Goal: Task Accomplishment & Management: Use online tool/utility

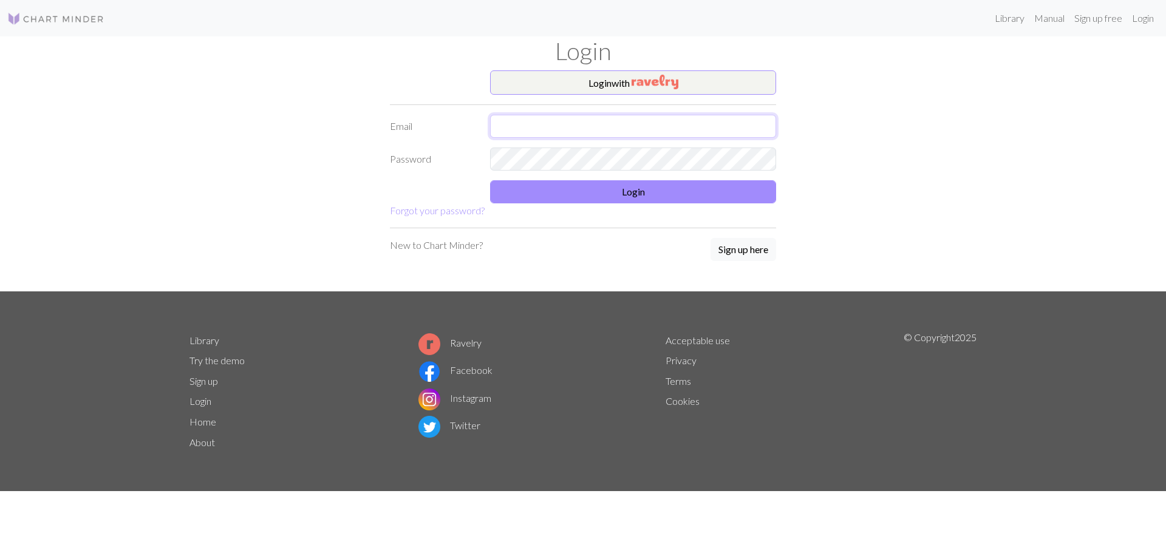
click at [552, 126] on input "text" at bounding box center [633, 126] width 286 height 23
type input "gealaaksonen@gmail.com"
click at [703, 189] on button "Login" at bounding box center [633, 191] width 286 height 23
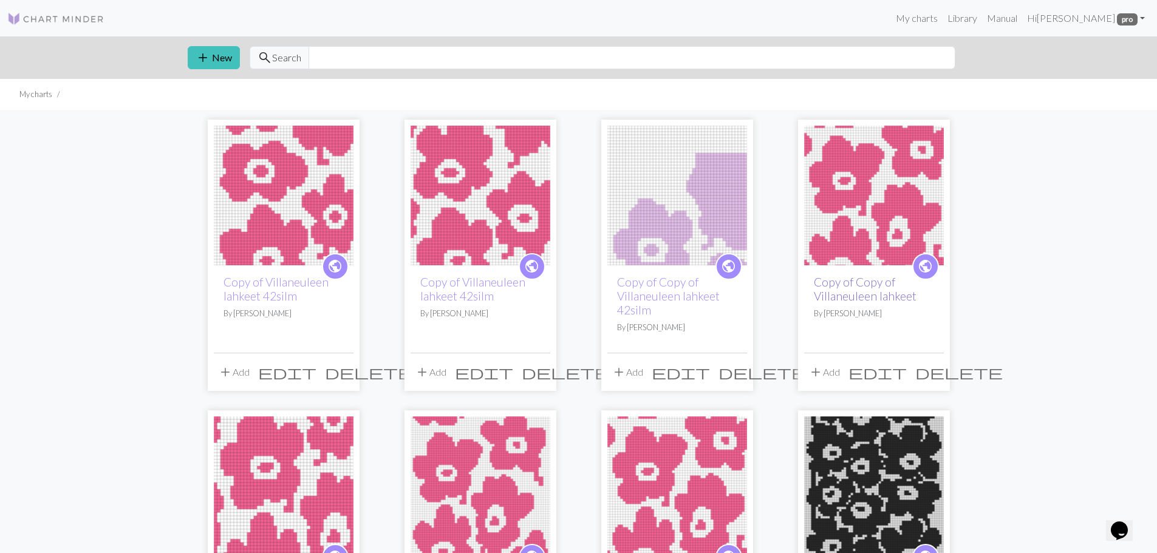
click at [828, 285] on link "Copy of Copy of Villaneuleen lahkeet" at bounding box center [865, 289] width 103 height 28
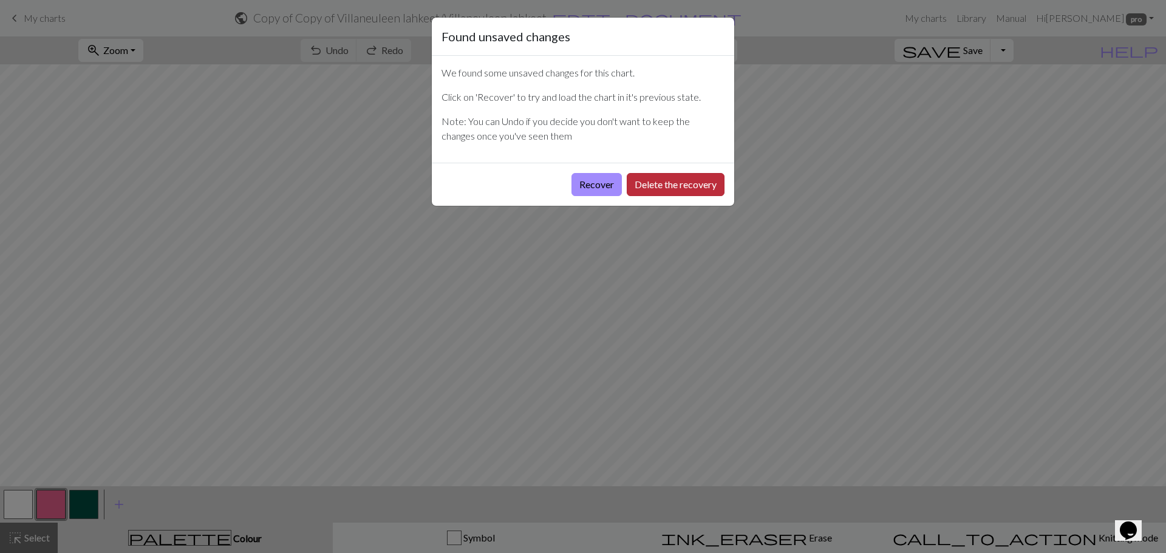
click at [637, 181] on button "Delete the recovery" at bounding box center [676, 184] width 98 height 23
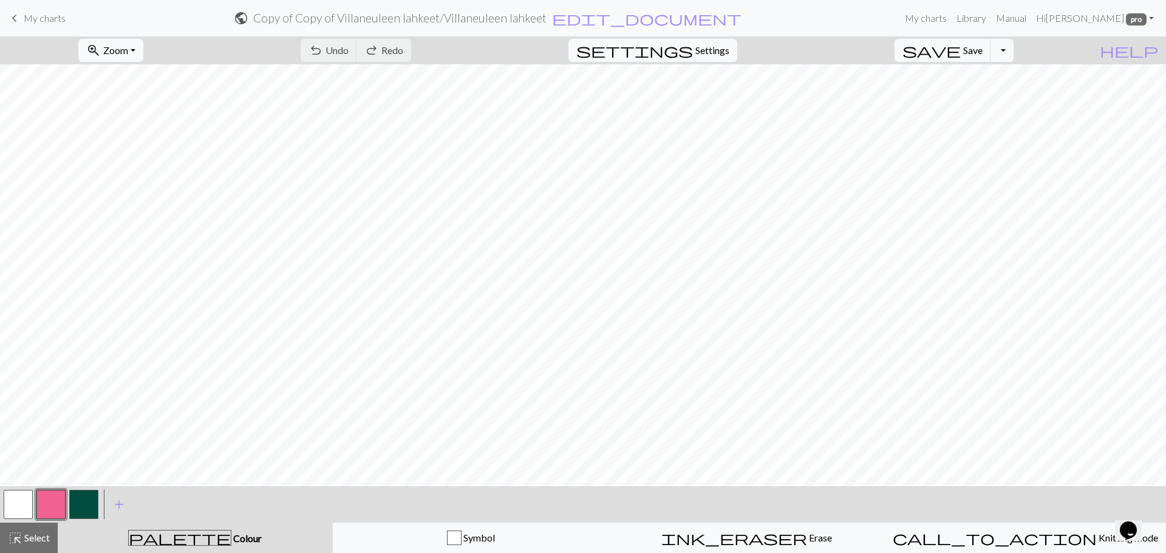
click at [728, 62] on div "settings Settings" at bounding box center [652, 50] width 187 height 28
click at [727, 53] on span "Settings" at bounding box center [712, 50] width 34 height 15
select select "aran"
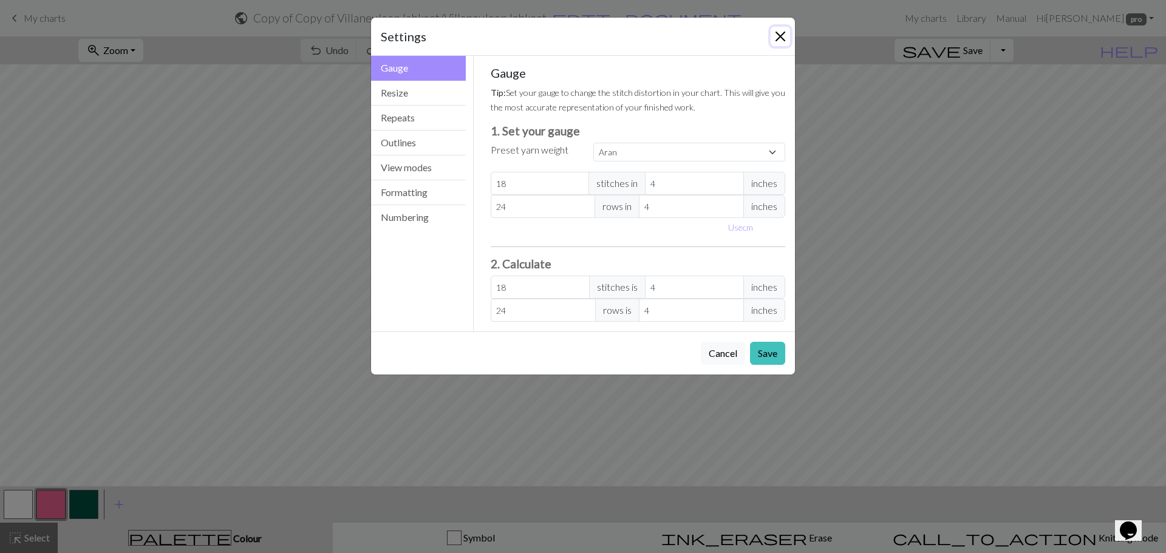
click at [771, 36] on button "Close" at bounding box center [780, 36] width 19 height 19
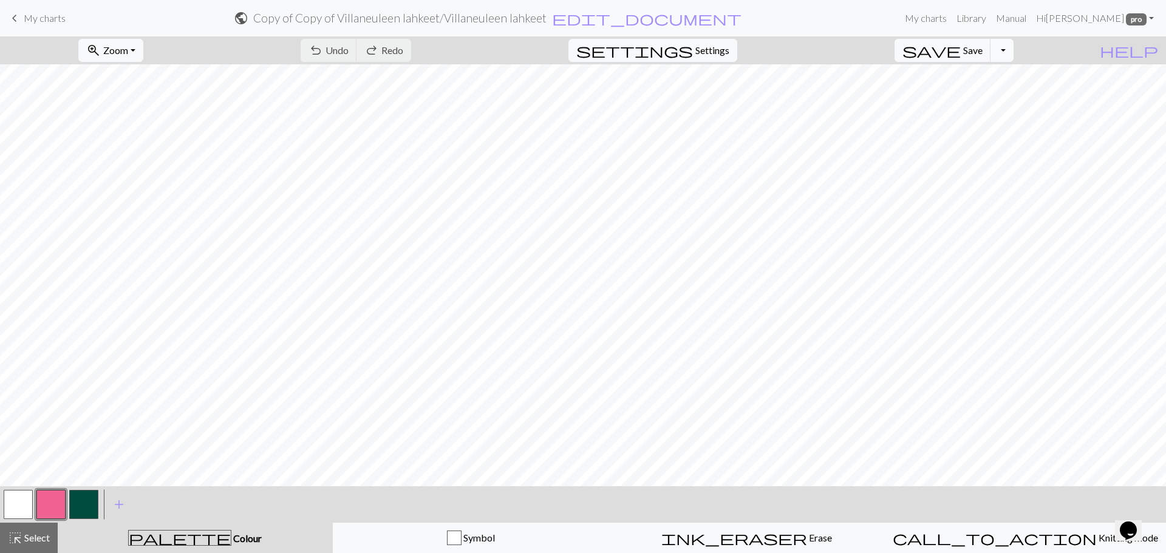
click at [1014, 55] on button "Toggle Dropdown" at bounding box center [1002, 50] width 23 height 23
click at [1013, 81] on button "file_copy Save a copy" at bounding box center [913, 76] width 200 height 19
drag, startPoint x: 46, startPoint y: 10, endPoint x: 654, endPoint y: 44, distance: 609.0
click at [46, 10] on link "keyboard_arrow_left My charts" at bounding box center [36, 18] width 58 height 21
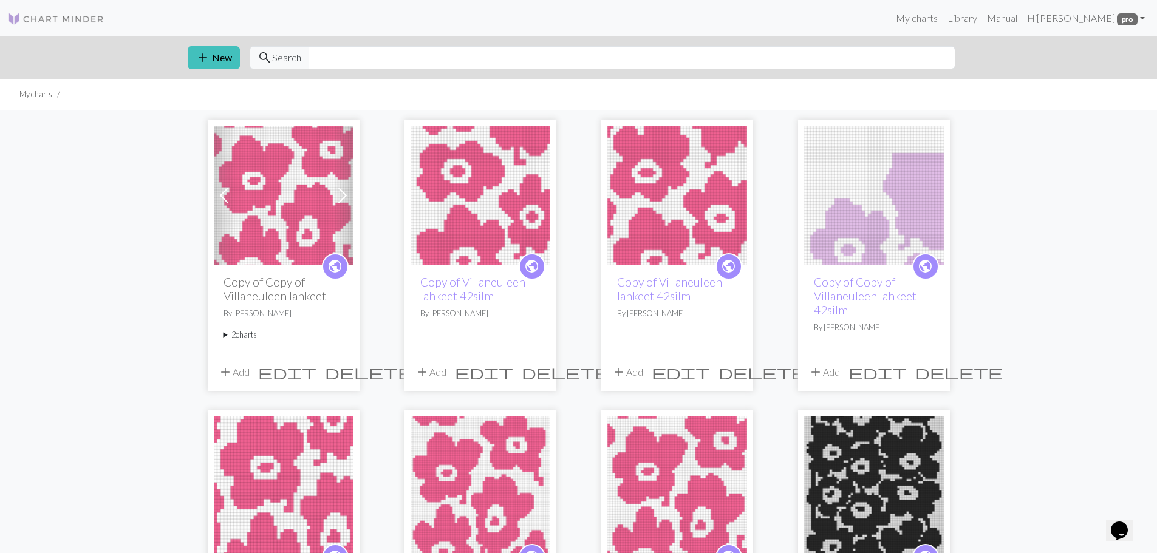
click at [278, 155] on img at bounding box center [284, 196] width 140 height 140
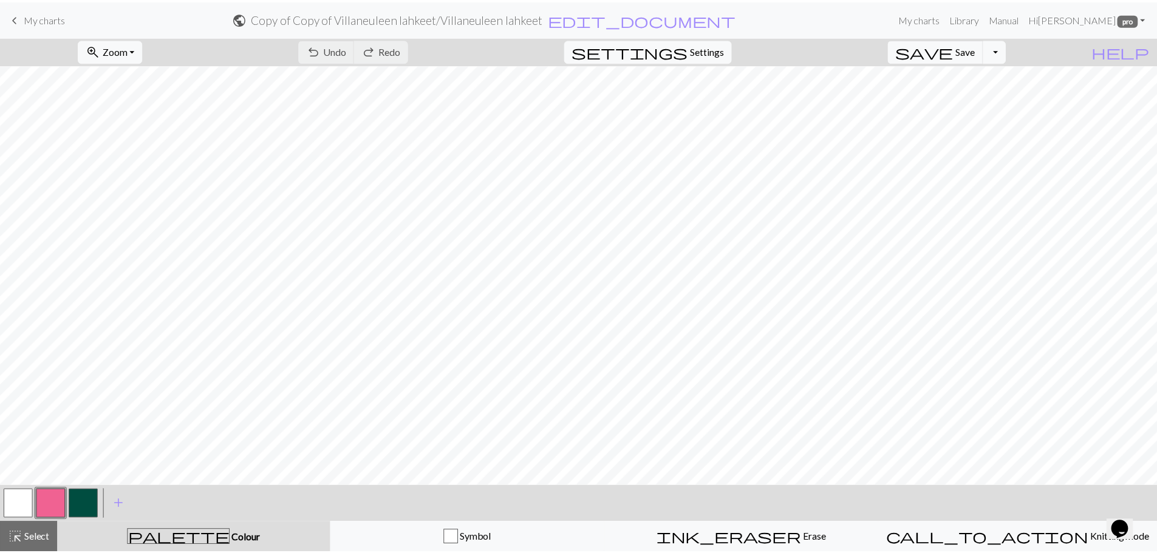
scroll to position [55, 0]
click at [16, 10] on span "keyboard_arrow_left" at bounding box center [14, 18] width 15 height 17
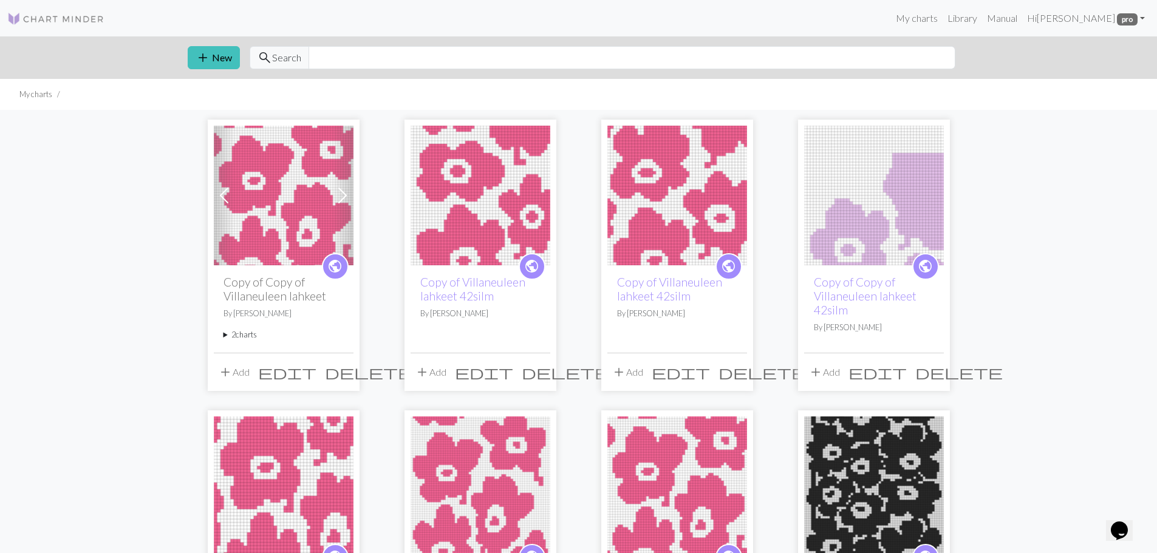
click at [340, 375] on span "delete" at bounding box center [368, 372] width 87 height 17
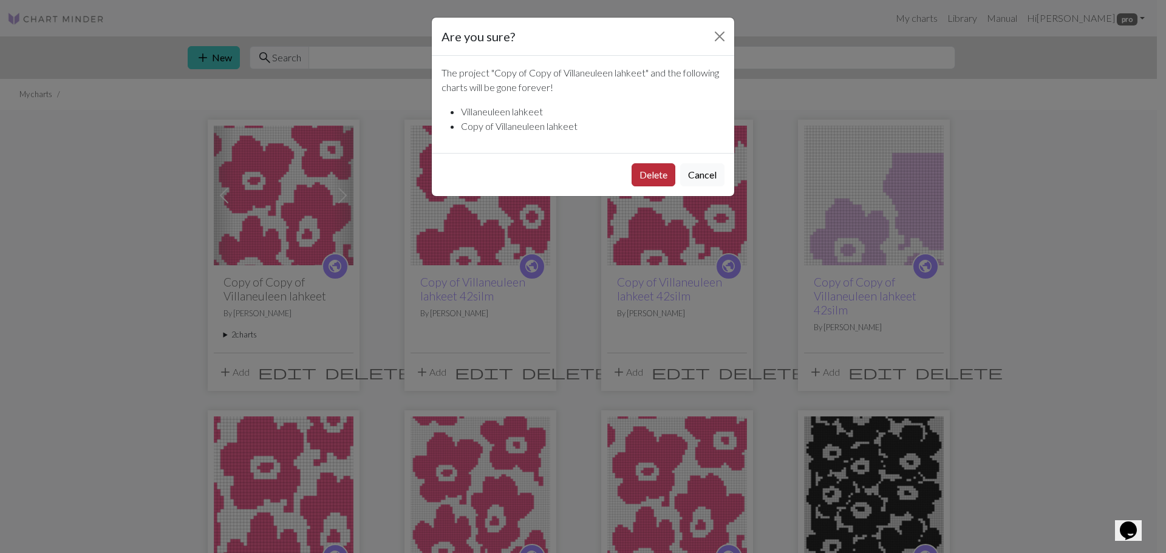
click at [657, 172] on button "Delete" at bounding box center [654, 174] width 44 height 23
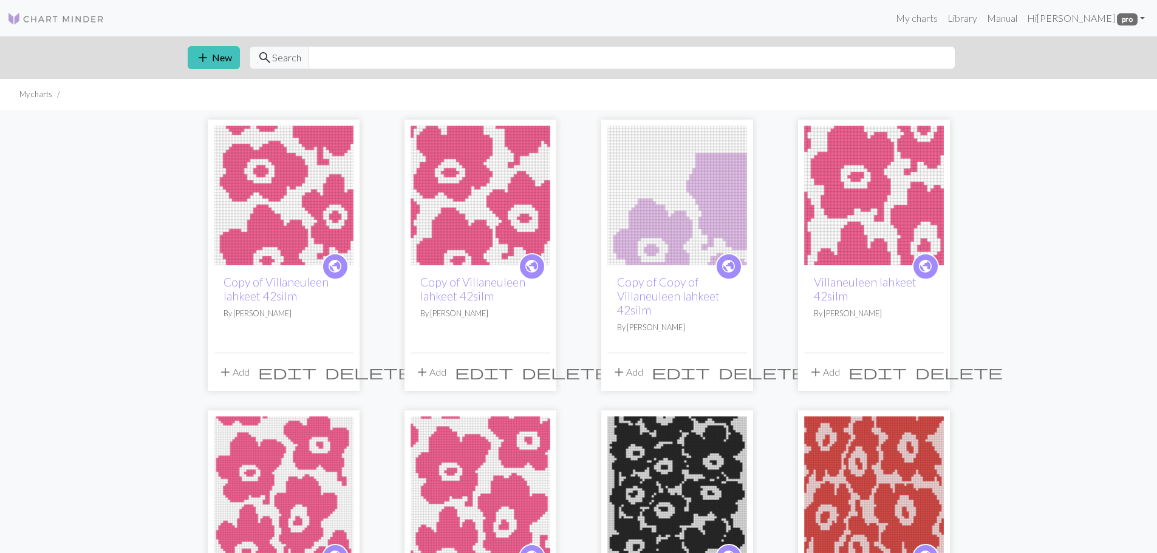
click at [734, 368] on span "delete" at bounding box center [762, 372] width 87 height 17
click at [731, 367] on span "delete" at bounding box center [762, 372] width 87 height 17
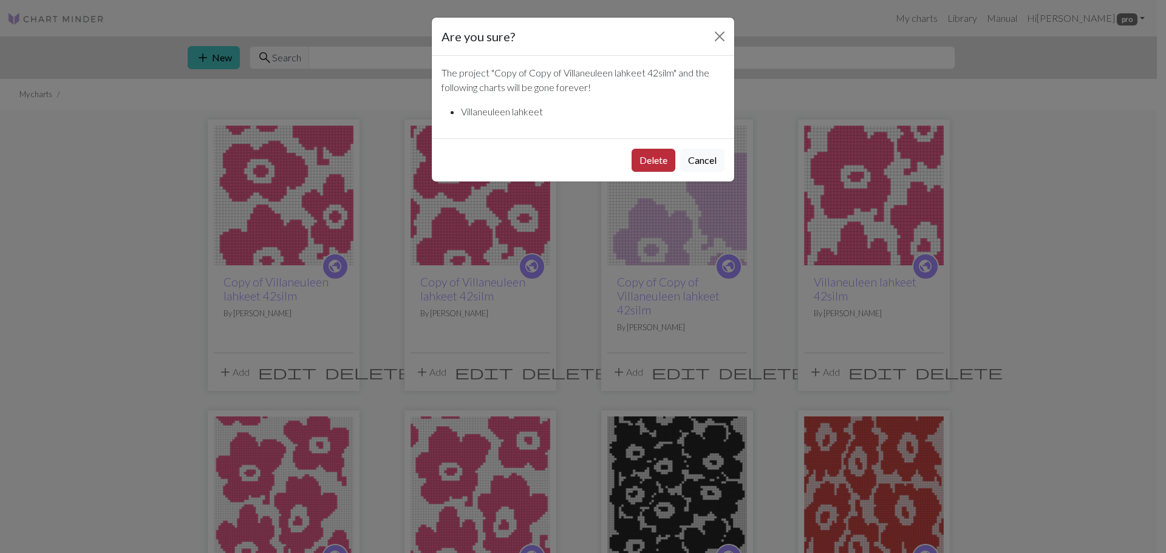
click at [647, 159] on button "Delete" at bounding box center [654, 160] width 44 height 23
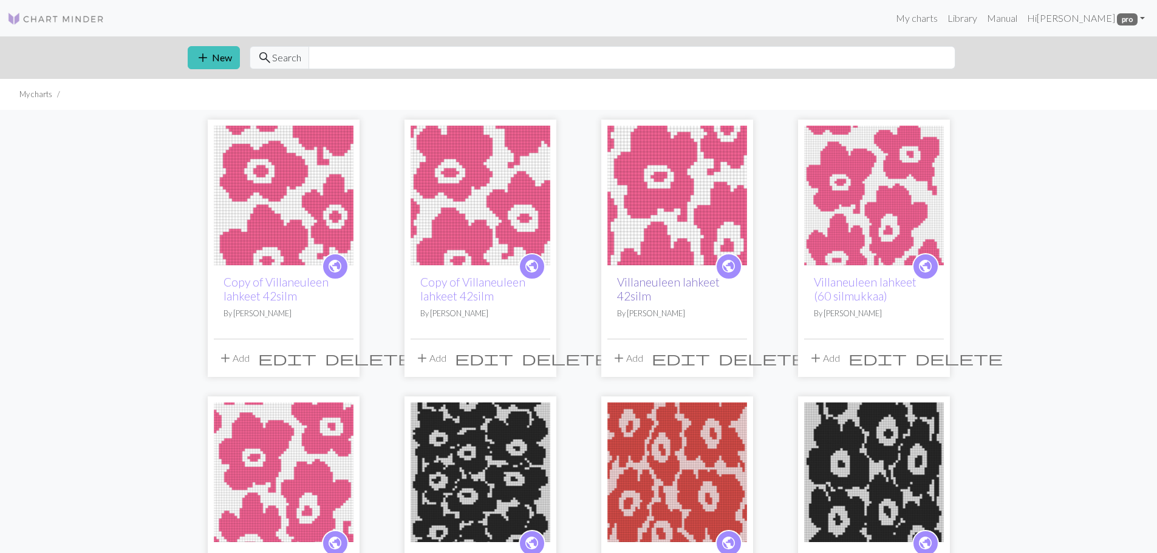
click at [661, 286] on link "Villaneuleen lahkeet 42silm" at bounding box center [668, 289] width 103 height 28
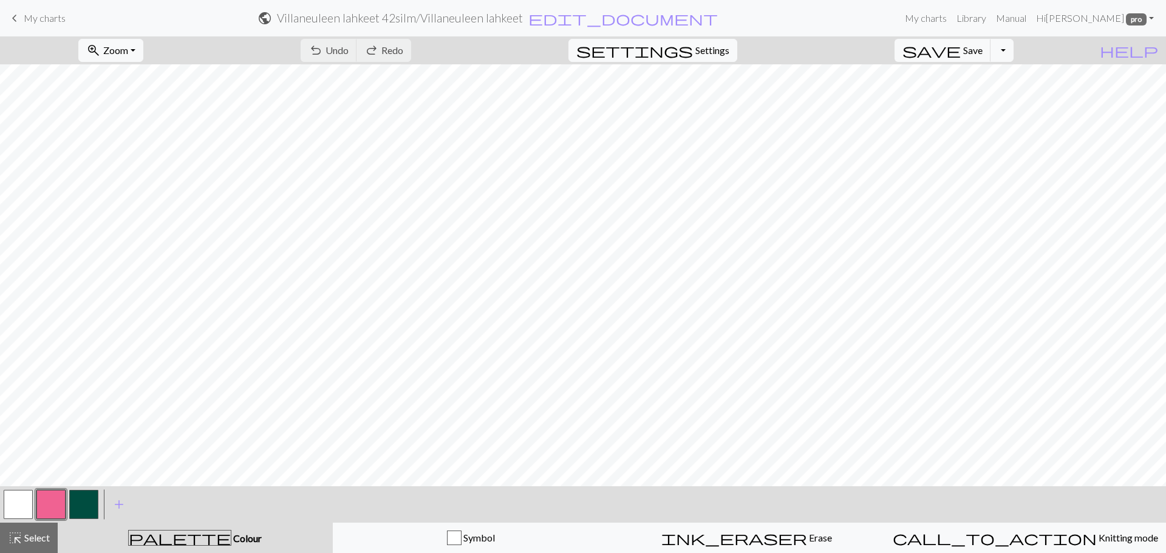
click at [53, 20] on span "My charts" at bounding box center [45, 18] width 42 height 12
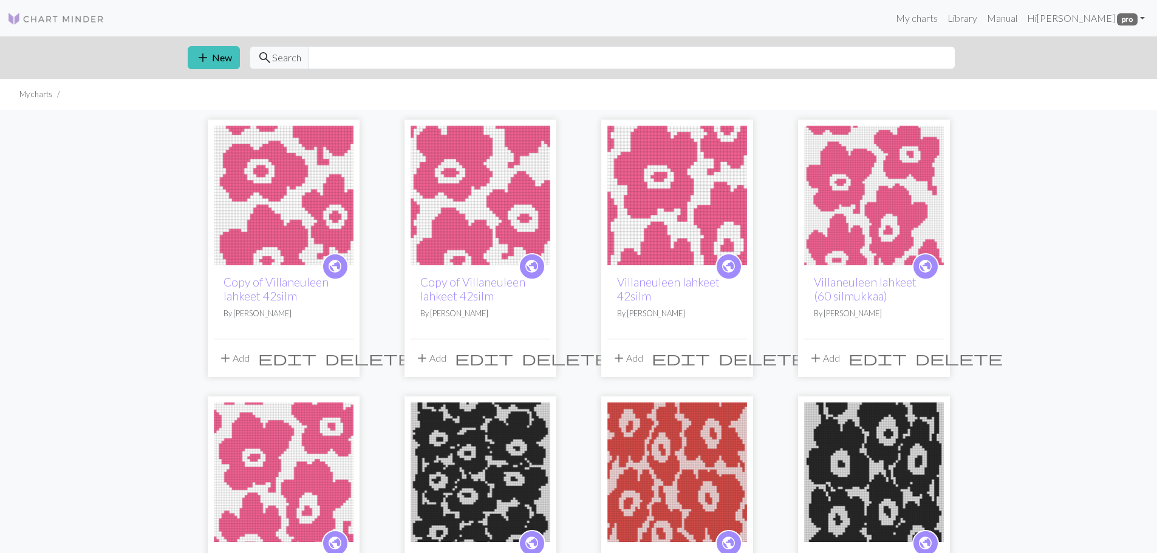
click at [710, 365] on span "edit" at bounding box center [681, 358] width 58 height 17
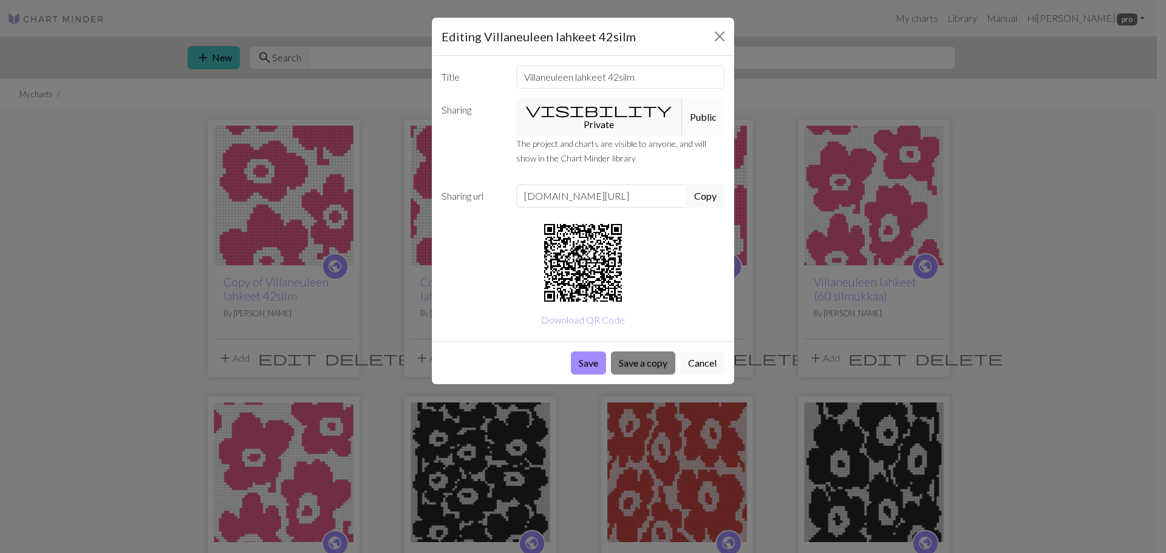
click at [645, 352] on button "Save a copy" at bounding box center [643, 363] width 64 height 23
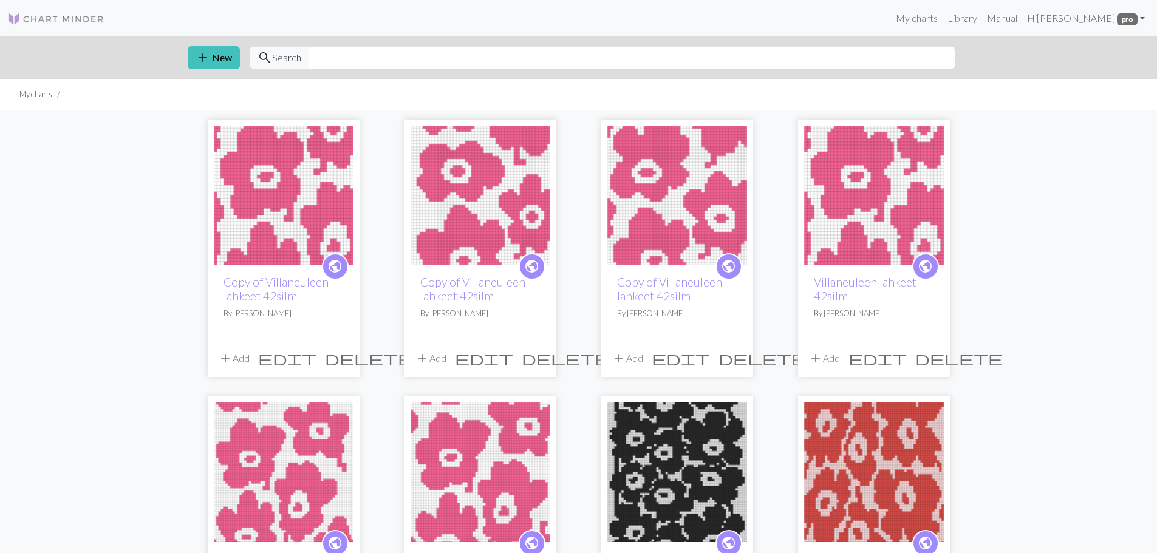
click at [316, 357] on span "edit" at bounding box center [287, 358] width 58 height 17
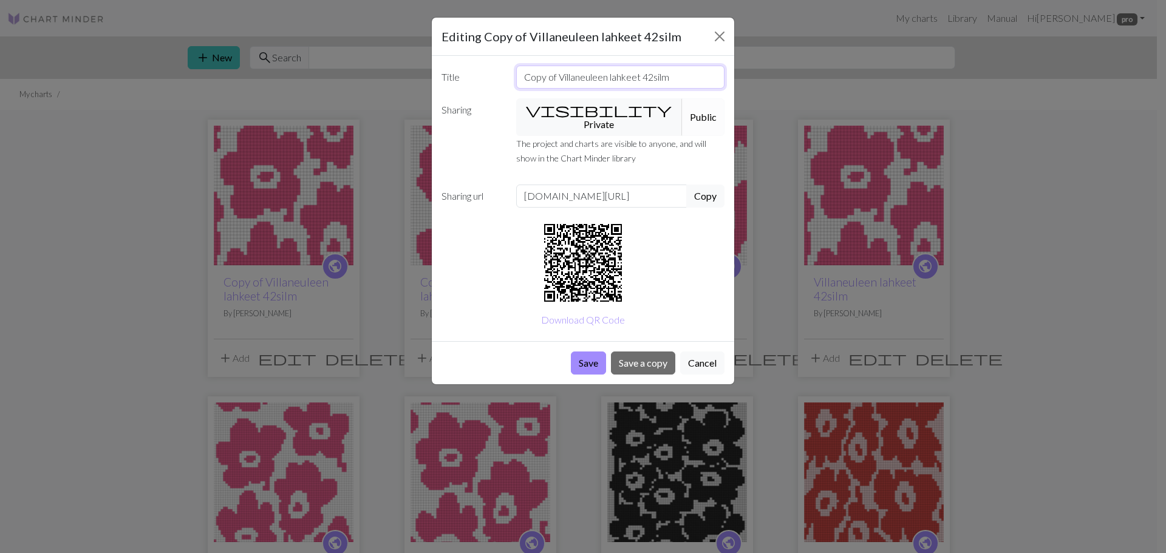
drag, startPoint x: 680, startPoint y: 84, endPoint x: 643, endPoint y: 75, distance: 38.3
click at [643, 75] on input "Copy of Villaneuleen lahkeet 42silm" at bounding box center [620, 77] width 209 height 23
drag, startPoint x: 557, startPoint y: 78, endPoint x: 474, endPoint y: 72, distance: 83.4
click at [474, 72] on div "Title Copy of Villaneuleen lahkeet (oikea)" at bounding box center [583, 77] width 298 height 23
type input "Villaneuleen lahkeet (oikea)"
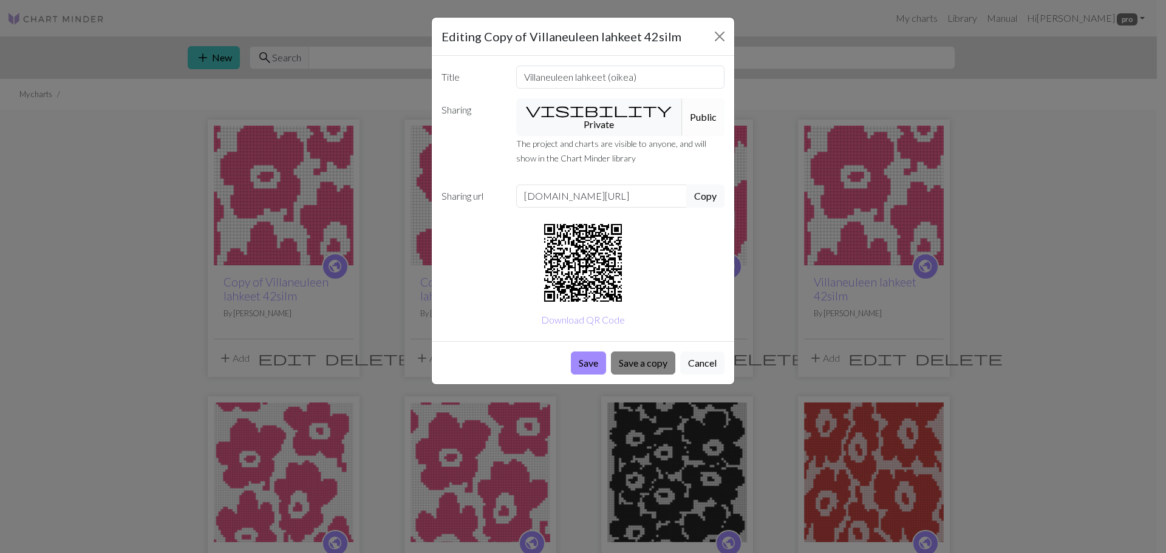
click at [646, 352] on button "Save a copy" at bounding box center [643, 363] width 64 height 23
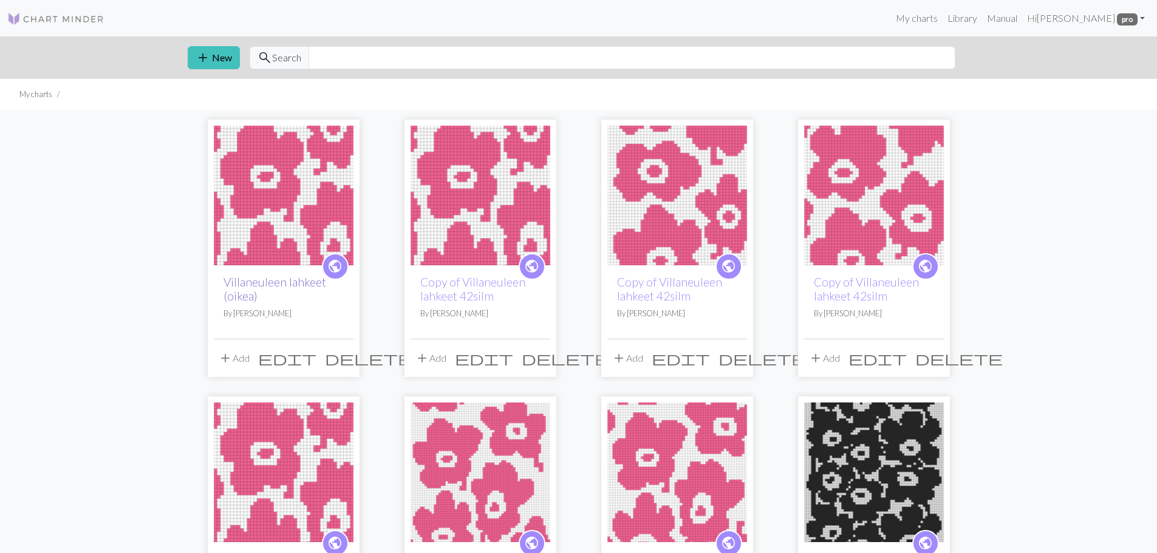
click at [285, 282] on link "Villaneuleen lahkeet (oikea)" at bounding box center [275, 289] width 103 height 28
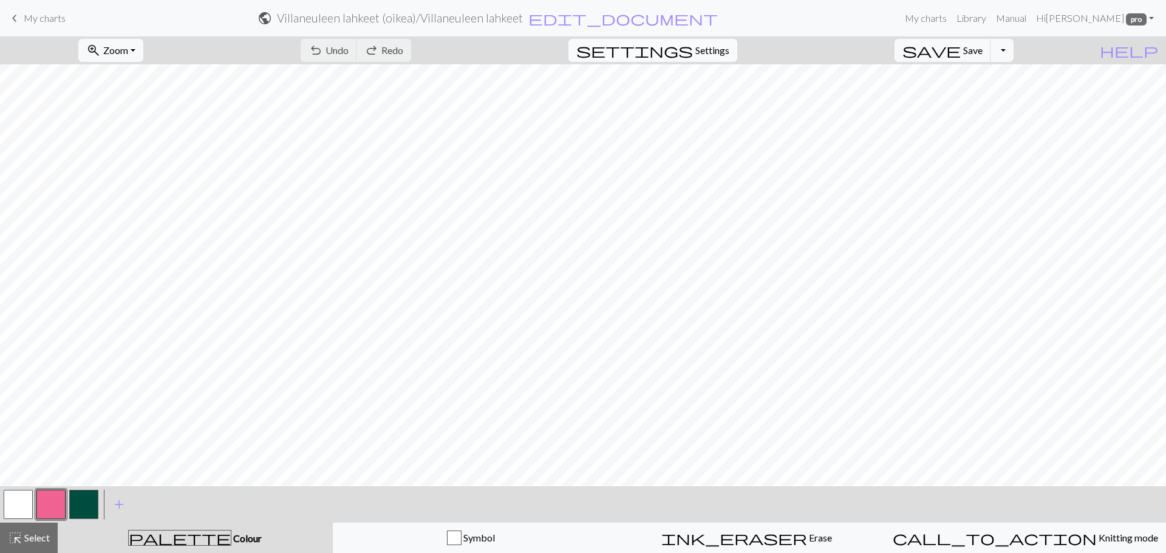
click at [727, 52] on span "Settings" at bounding box center [712, 50] width 34 height 15
select select "aran"
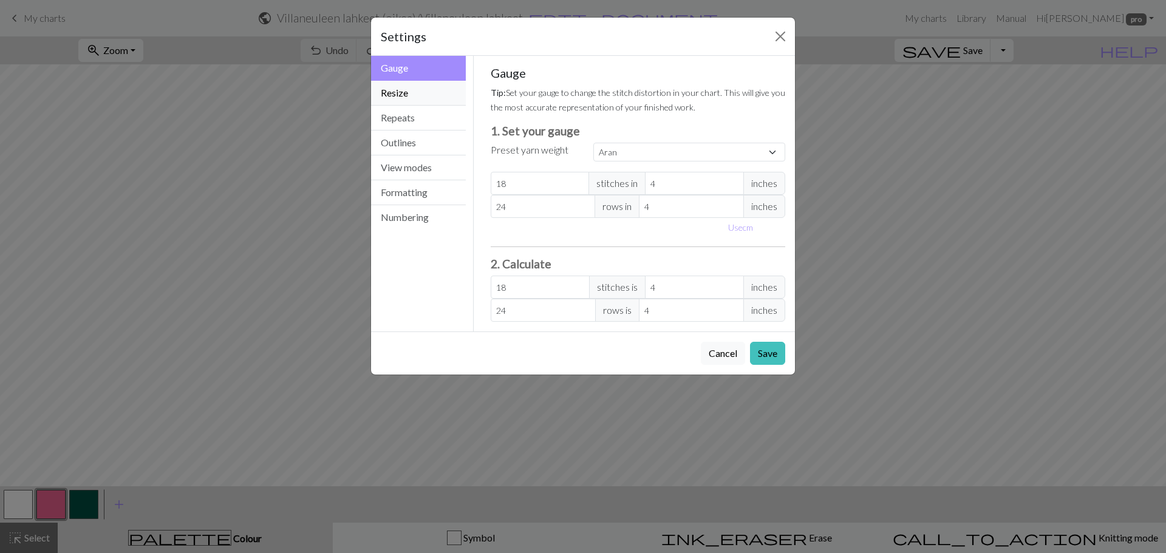
click at [409, 98] on button "Resize" at bounding box center [418, 93] width 95 height 25
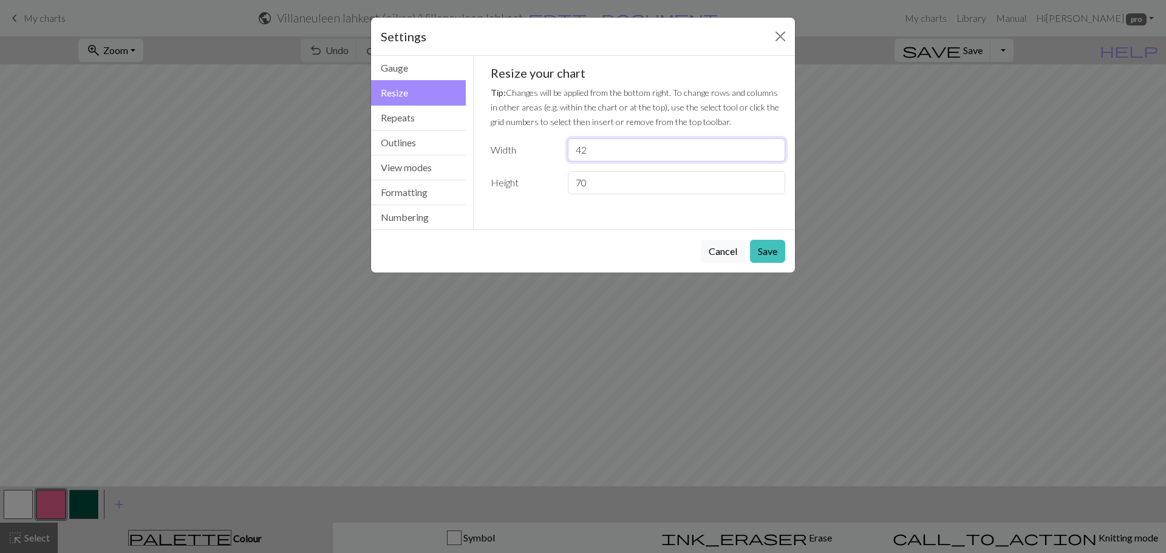
click at [592, 149] on input "42" at bounding box center [676, 149] width 217 height 23
type input "46"
click at [765, 241] on button "Save" at bounding box center [767, 251] width 35 height 23
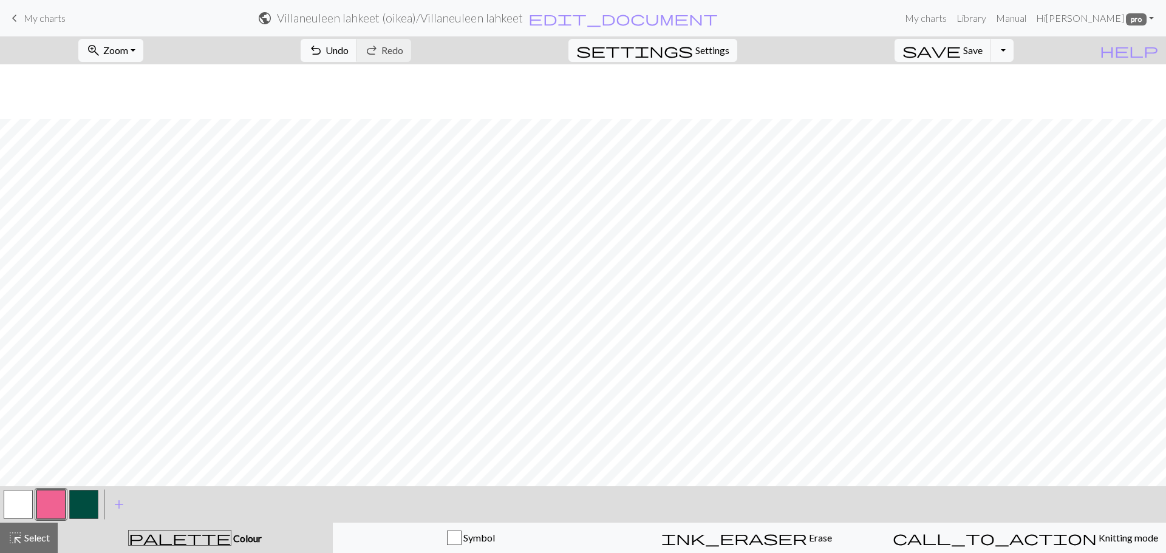
scroll to position [55, 0]
click at [38, 539] on span "Select" at bounding box center [35, 538] width 27 height 12
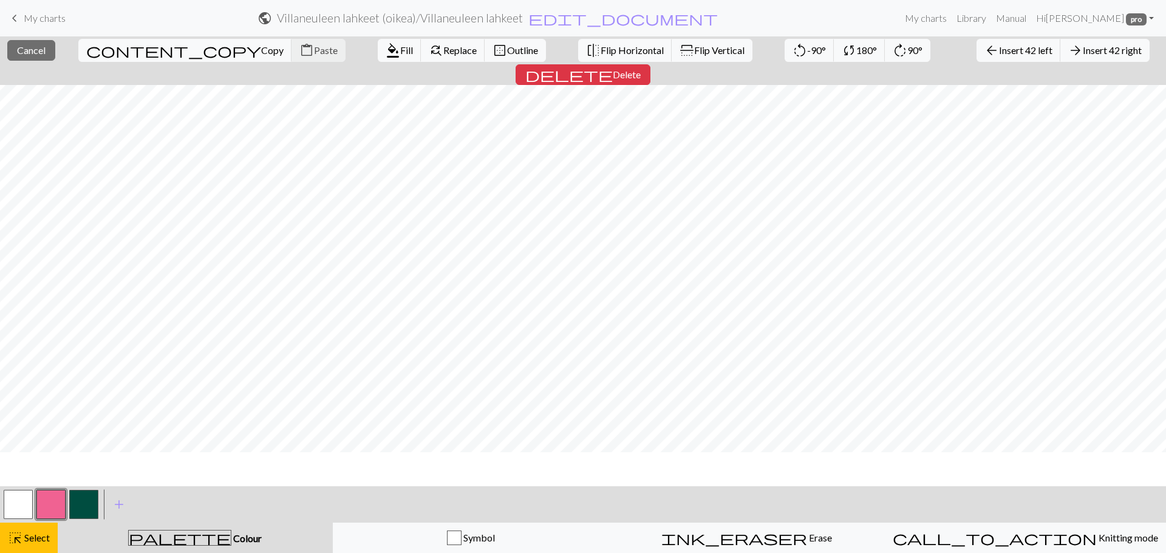
scroll to position [0, 0]
click at [261, 45] on span "Copy" at bounding box center [272, 50] width 22 height 12
click at [314, 51] on span "Paste" at bounding box center [326, 50] width 24 height 12
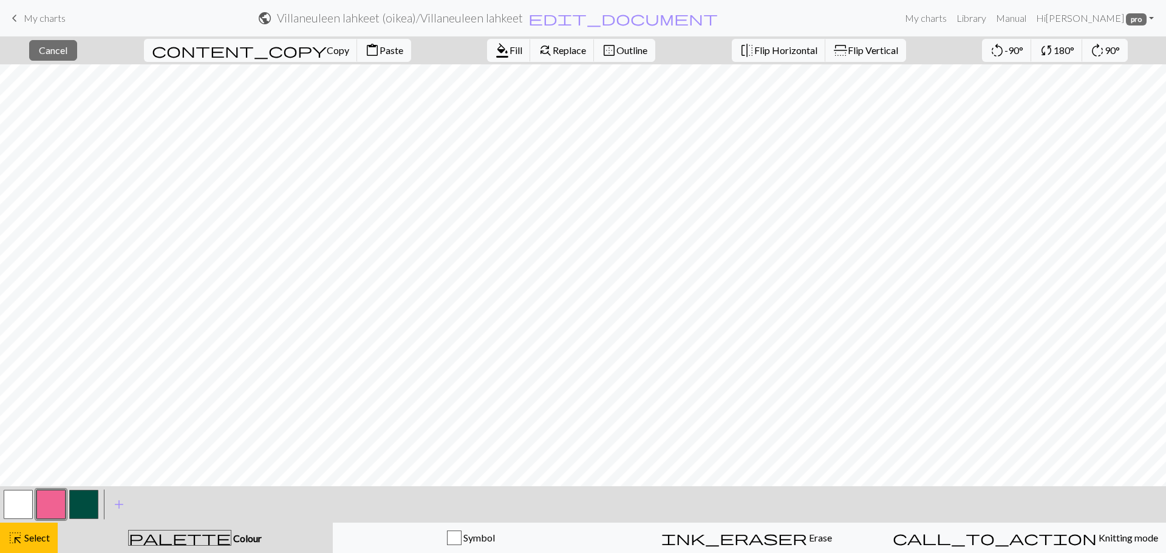
click at [23, 501] on button "button" at bounding box center [18, 504] width 29 height 29
click at [510, 46] on span "Fill" at bounding box center [516, 50] width 13 height 12
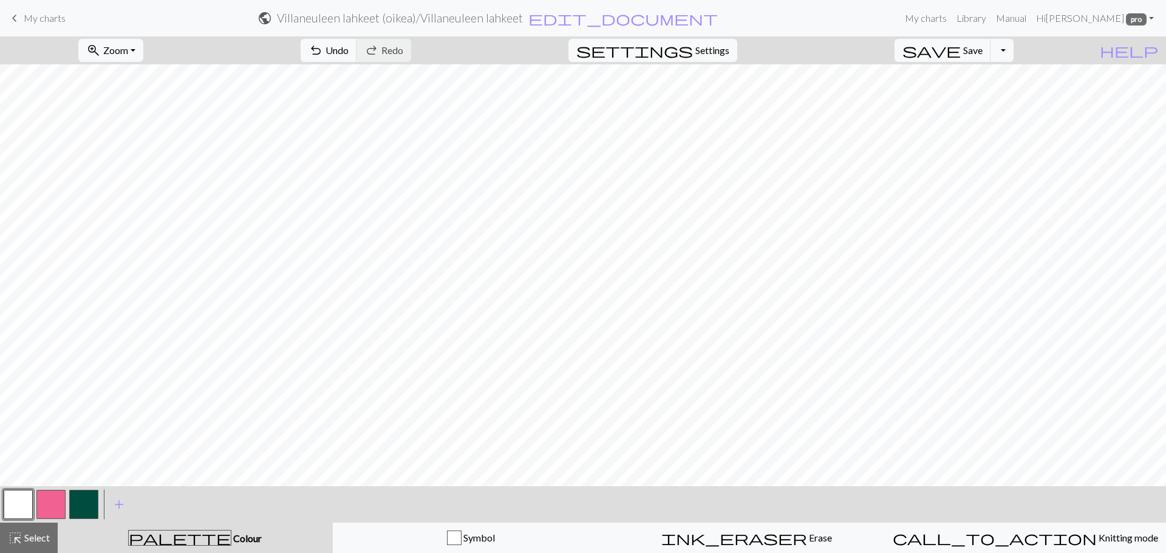
drag, startPoint x: 49, startPoint y: 17, endPoint x: 651, endPoint y: 42, distance: 603.0
click at [49, 17] on span "My charts" at bounding box center [45, 18] width 42 height 12
click at [18, 502] on button "button" at bounding box center [18, 504] width 29 height 29
click at [53, 506] on button "button" at bounding box center [50, 504] width 29 height 29
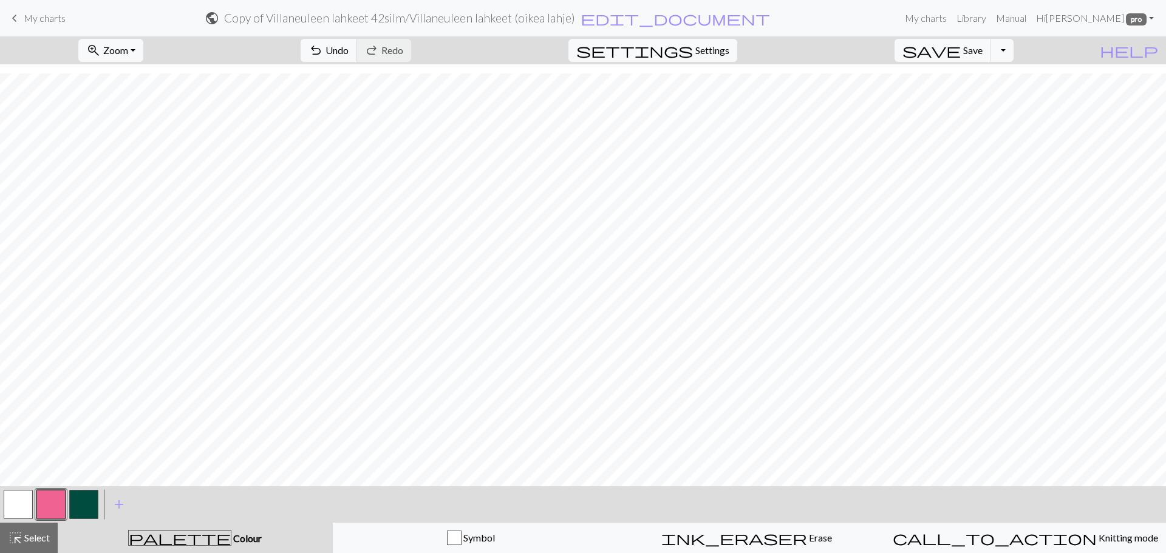
click at [9, 498] on button "button" at bounding box center [18, 504] width 29 height 29
click at [58, 492] on button "button" at bounding box center [50, 504] width 29 height 29
click at [23, 500] on button "button" at bounding box center [18, 504] width 29 height 29
click at [41, 502] on button "button" at bounding box center [50, 504] width 29 height 29
click at [29, 506] on button "button" at bounding box center [18, 504] width 29 height 29
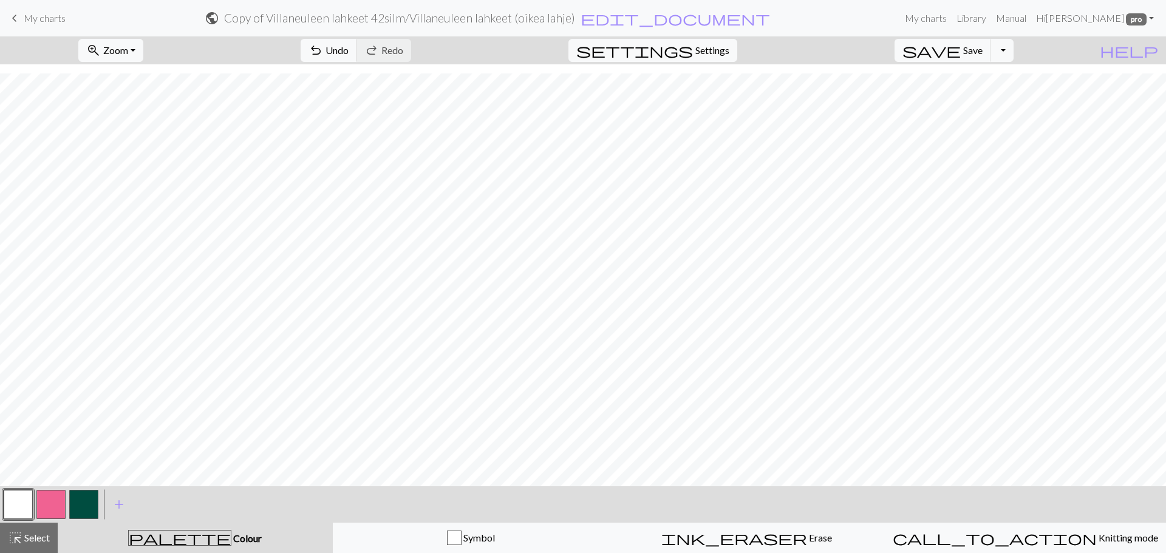
click at [59, 505] on button "button" at bounding box center [50, 504] width 29 height 29
click at [18, 497] on button "button" at bounding box center [18, 504] width 29 height 29
click at [29, 504] on button "button" at bounding box center [18, 504] width 29 height 29
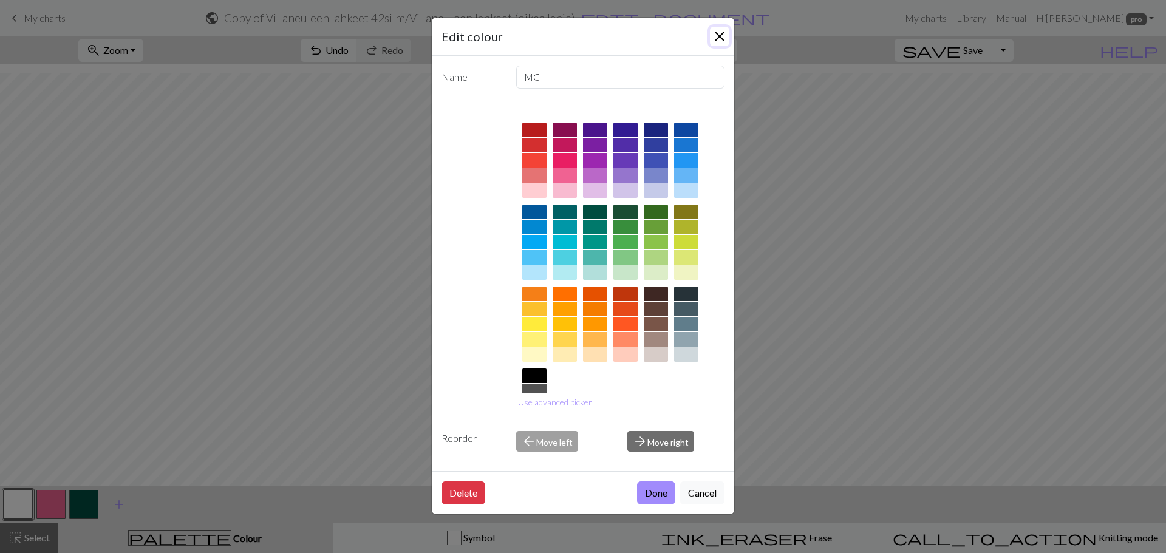
click at [717, 43] on button "Close" at bounding box center [719, 36] width 19 height 19
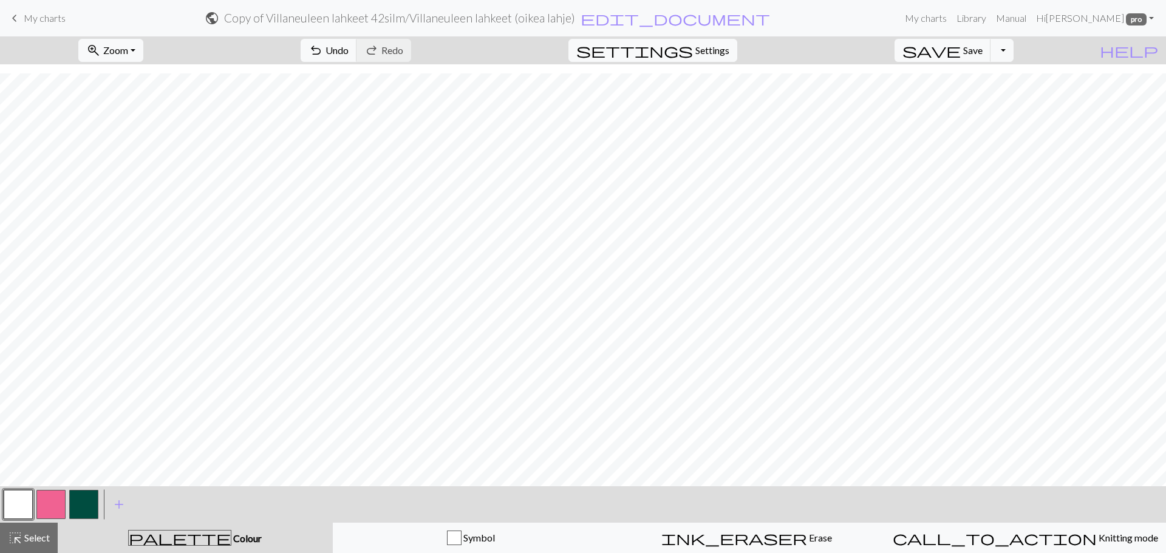
drag, startPoint x: 18, startPoint y: 529, endPoint x: 50, endPoint y: 522, distance: 32.9
click at [18, 529] on button "highlight_alt Select Select" at bounding box center [29, 538] width 58 height 30
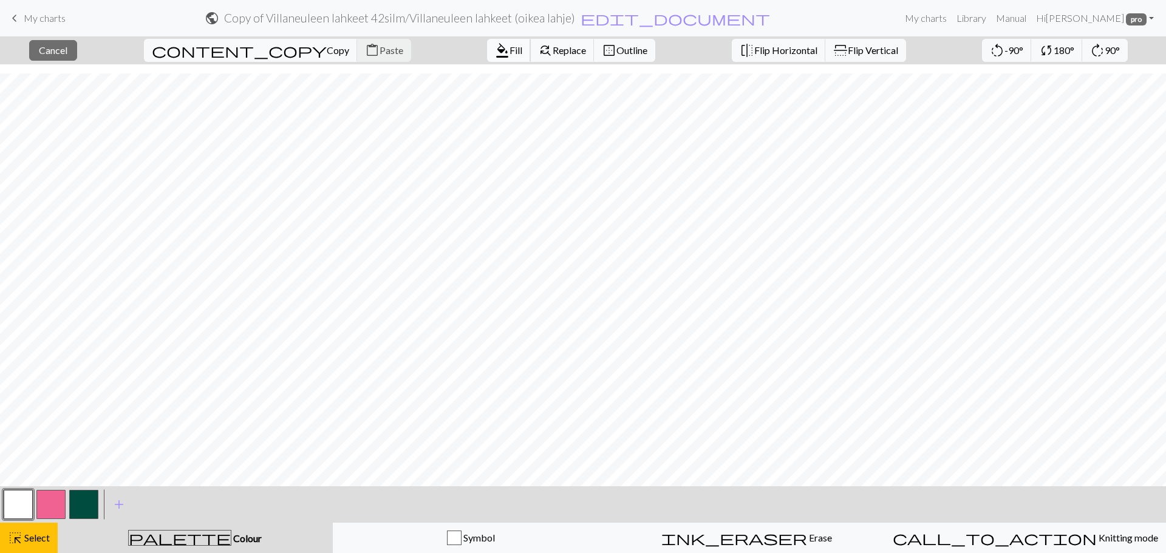
click at [510, 47] on span "Fill" at bounding box center [516, 50] width 13 height 12
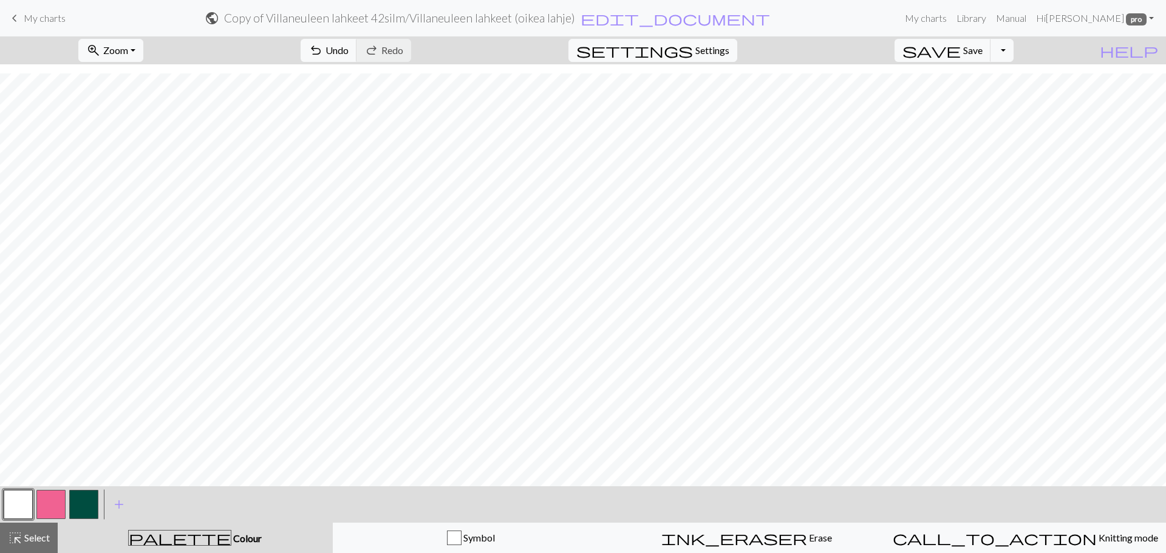
click at [54, 508] on button "button" at bounding box center [50, 504] width 29 height 29
click at [29, 502] on button "button" at bounding box center [18, 504] width 29 height 29
click at [983, 50] on span "Save" at bounding box center [972, 50] width 19 height 12
click at [46, 508] on button "button" at bounding box center [50, 504] width 29 height 29
click at [58, 503] on button "button" at bounding box center [50, 504] width 29 height 29
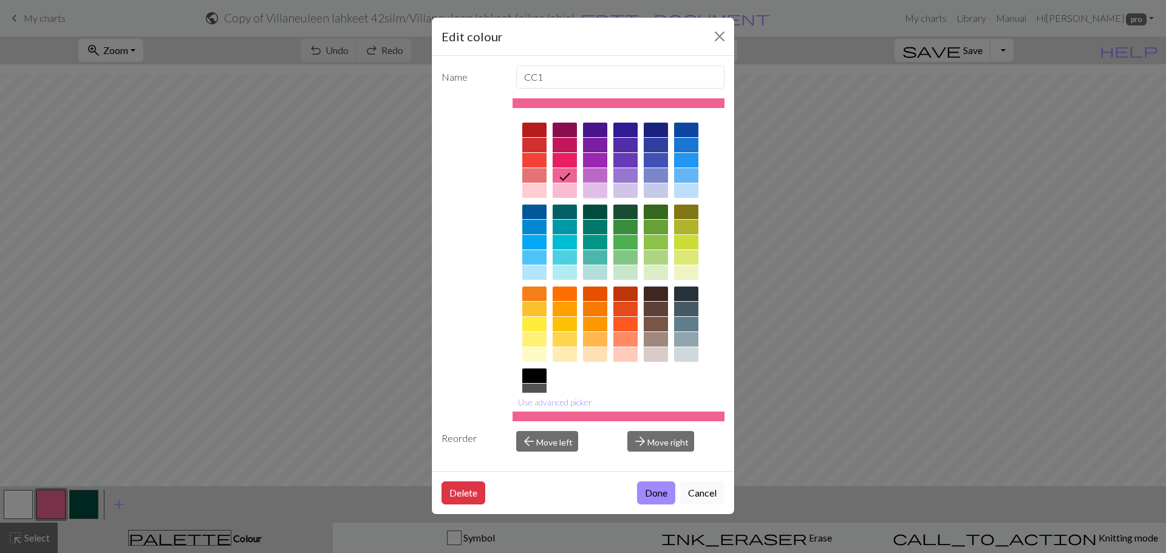
click at [596, 188] on div at bounding box center [595, 190] width 24 height 15
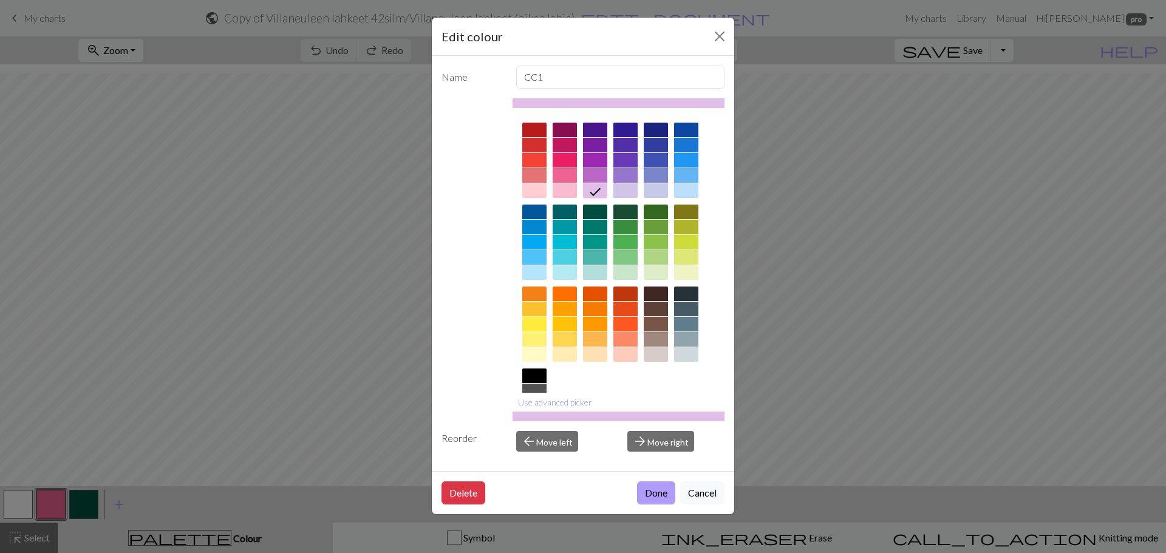
click at [655, 500] on button "Done" at bounding box center [656, 493] width 38 height 23
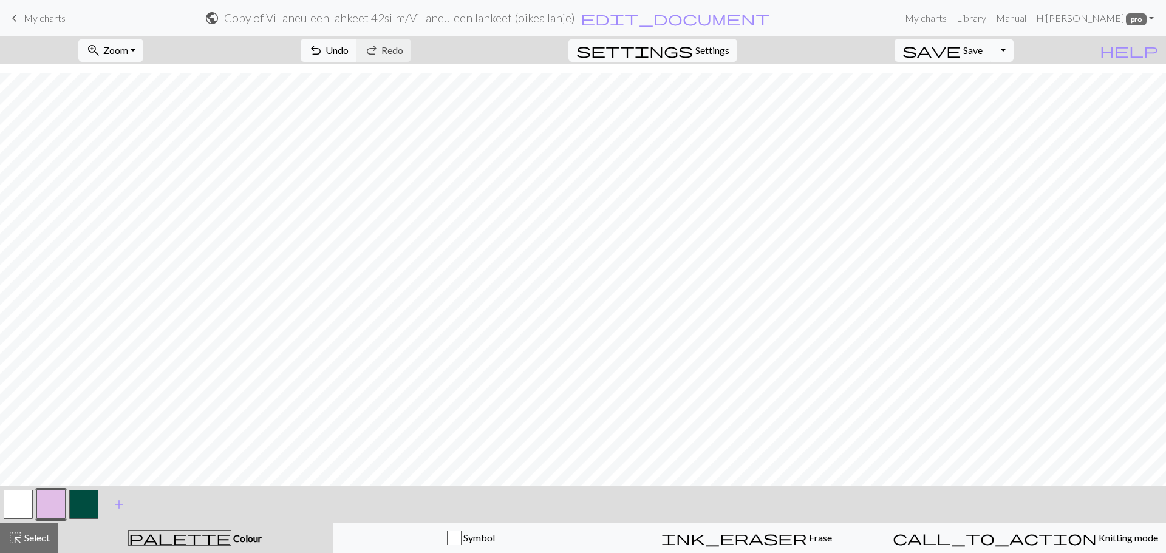
drag, startPoint x: 994, startPoint y: 55, endPoint x: 1028, endPoint y: 61, distance: 34.7
click at [983, 55] on span "Save" at bounding box center [972, 50] width 19 height 12
click at [1014, 52] on button "Toggle Dropdown" at bounding box center [1002, 50] width 23 height 23
click at [992, 98] on button "save_alt Download" at bounding box center [913, 96] width 200 height 19
click at [543, 32] on button "Download" at bounding box center [553, 39] width 59 height 23
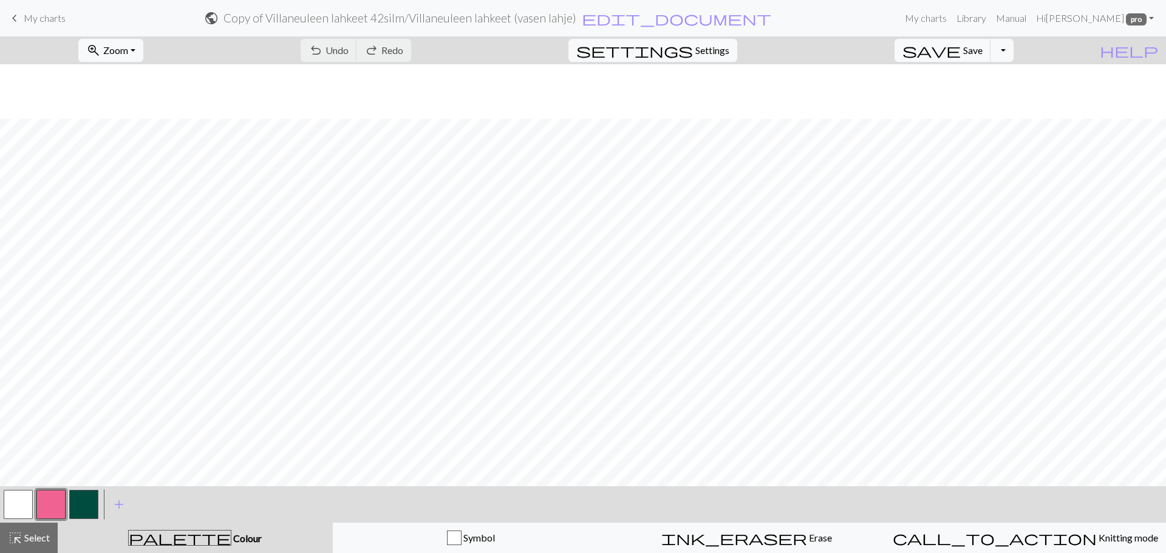
scroll to position [55, 0]
click at [23, 512] on button "button" at bounding box center [18, 504] width 29 height 29
click at [56, 507] on button "button" at bounding box center [50, 504] width 29 height 29
click at [12, 504] on button "button" at bounding box center [18, 504] width 29 height 29
click at [38, 506] on button "button" at bounding box center [50, 504] width 29 height 29
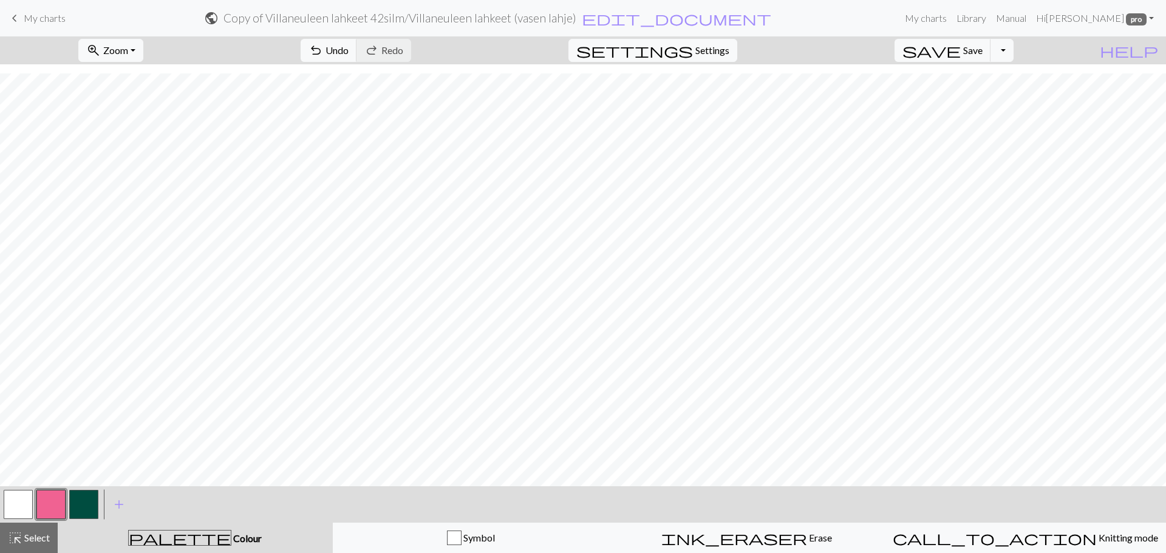
click at [39, 505] on button "button" at bounding box center [50, 504] width 29 height 29
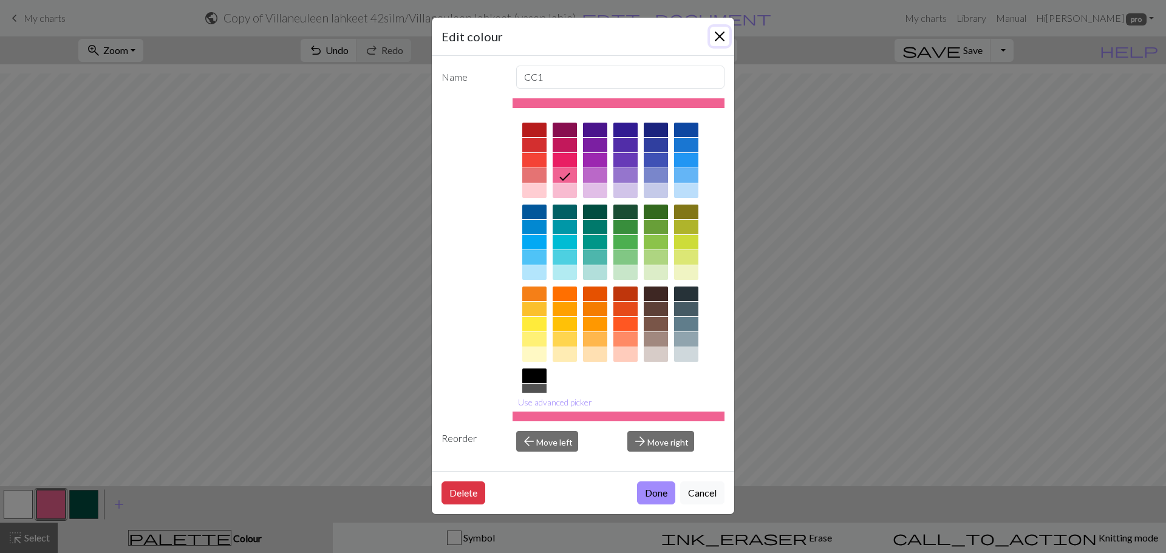
click at [720, 34] on button "Close" at bounding box center [719, 36] width 19 height 19
click at [720, 34] on nav "keyboard_arrow_left My charts public Copy of Villaneuleen lahkeet 42silm / Vill…" at bounding box center [583, 18] width 1166 height 36
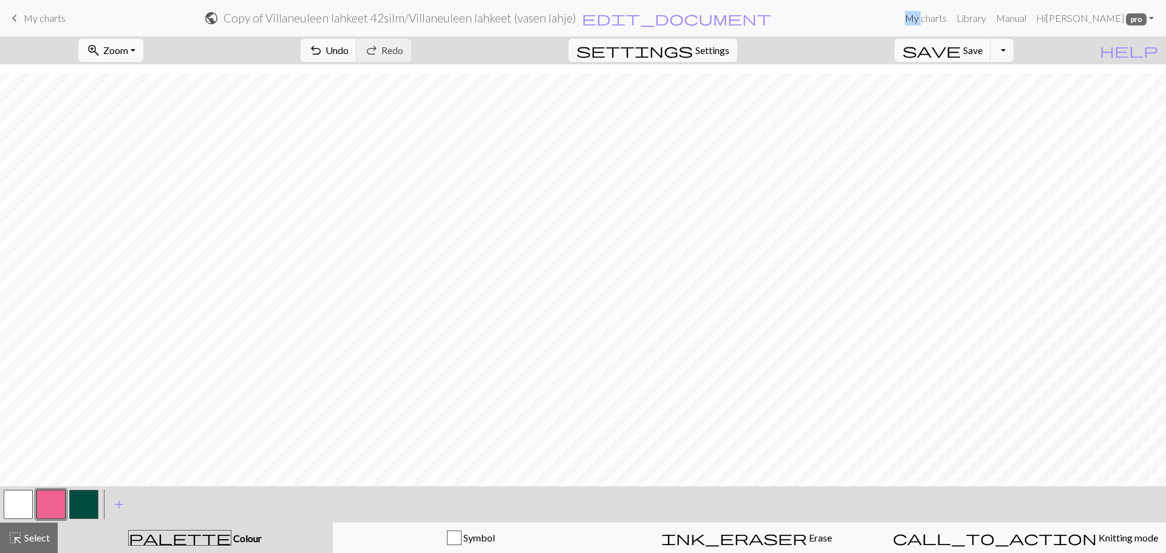
click at [13, 502] on button "button" at bounding box center [18, 504] width 29 height 29
click at [900, 15] on form "public Copy of Villaneuleen lahkeet 42silm / Villaneuleen lahkeet (vasen lahje)…" at bounding box center [487, 18] width 825 height 24
click at [60, 507] on button "button" at bounding box center [50, 504] width 29 height 29
click at [27, 496] on button "button" at bounding box center [18, 504] width 29 height 29
click at [61, 506] on button "button" at bounding box center [50, 504] width 29 height 29
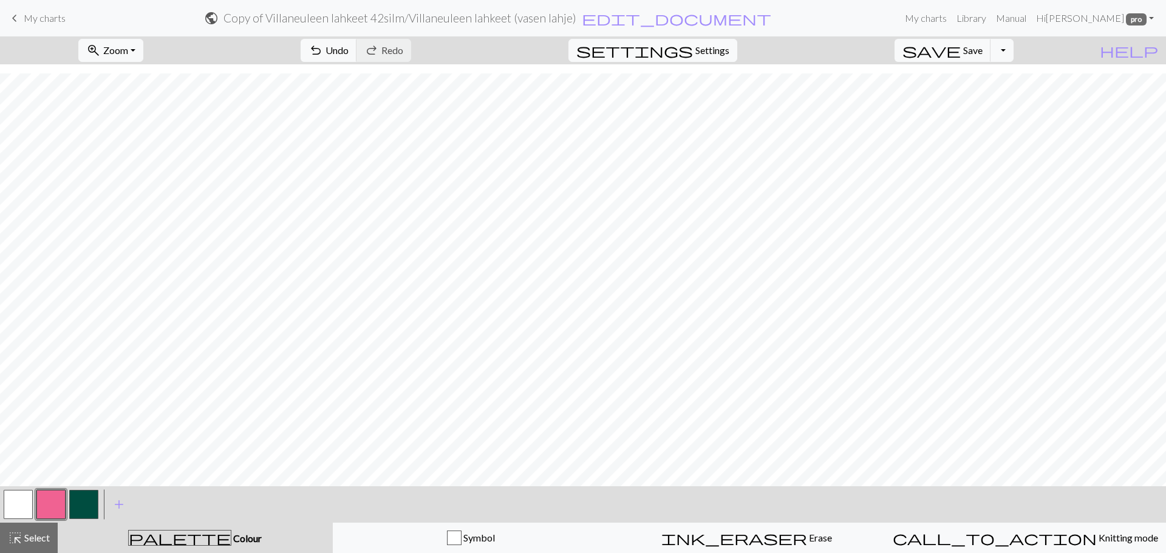
click at [183, 538] on span "palette" at bounding box center [180, 538] width 102 height 17
click at [231, 537] on span "Colour" at bounding box center [246, 539] width 30 height 12
click at [52, 499] on button "button" at bounding box center [50, 504] width 29 height 29
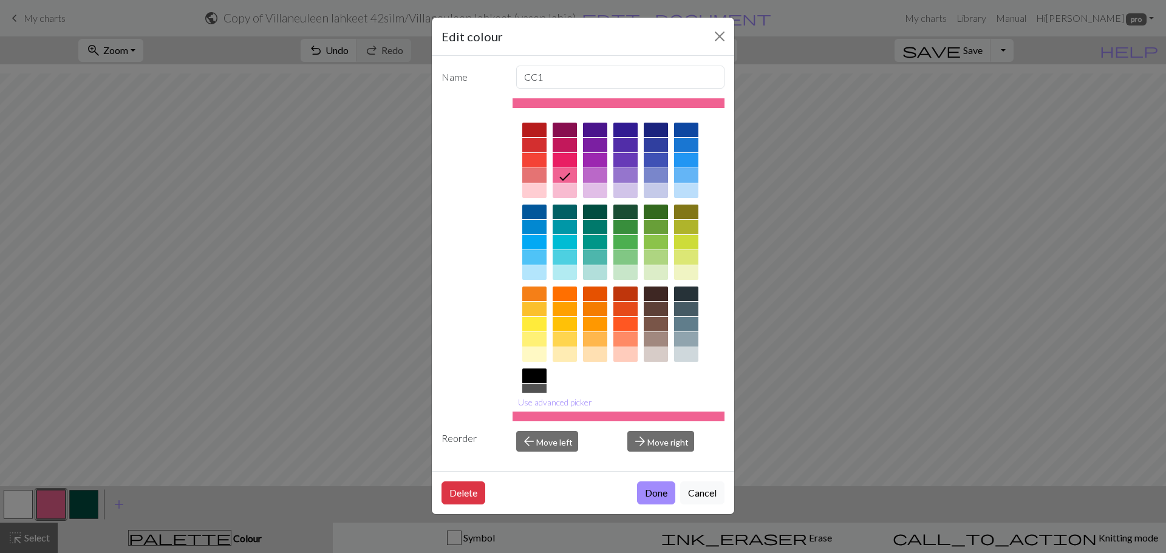
click at [592, 168] on div at bounding box center [595, 164] width 24 height 82
click at [597, 179] on div at bounding box center [595, 175] width 24 height 15
click at [644, 492] on button "Done" at bounding box center [656, 493] width 38 height 23
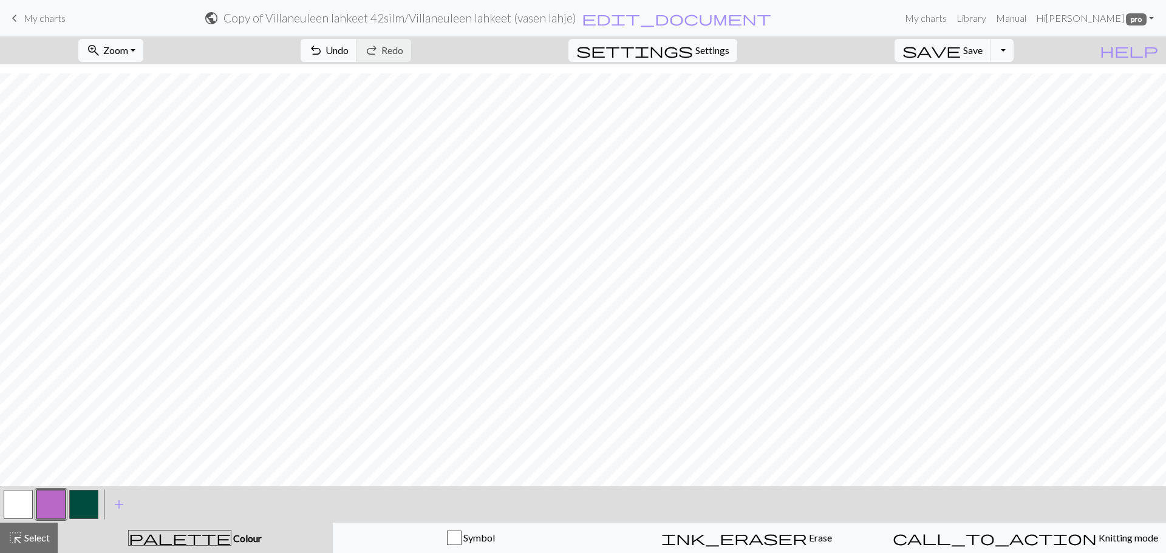
click at [52, 507] on button "button" at bounding box center [50, 504] width 29 height 29
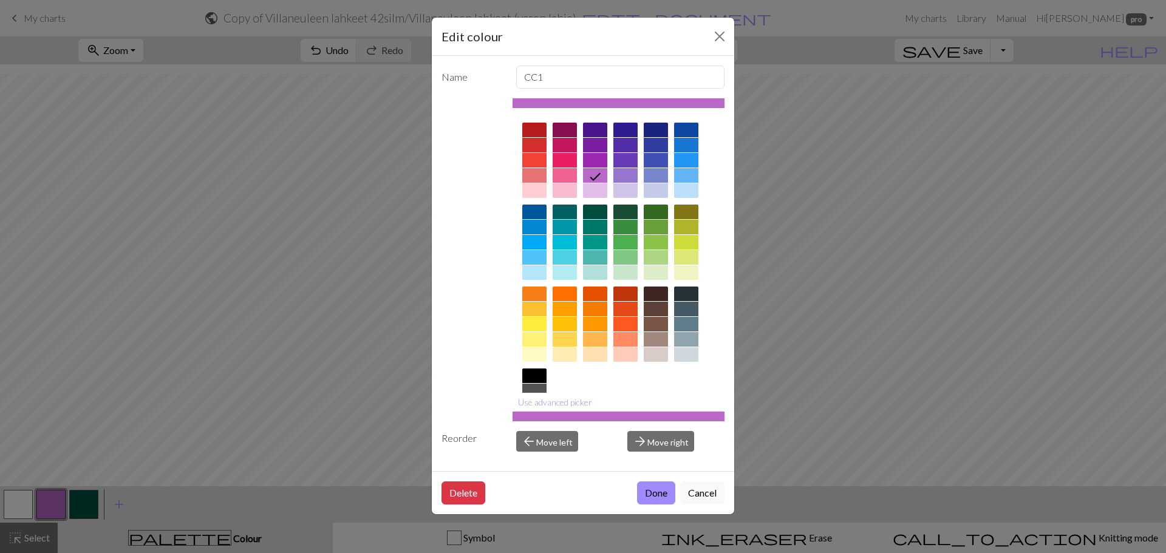
click at [591, 188] on div at bounding box center [595, 190] width 24 height 15
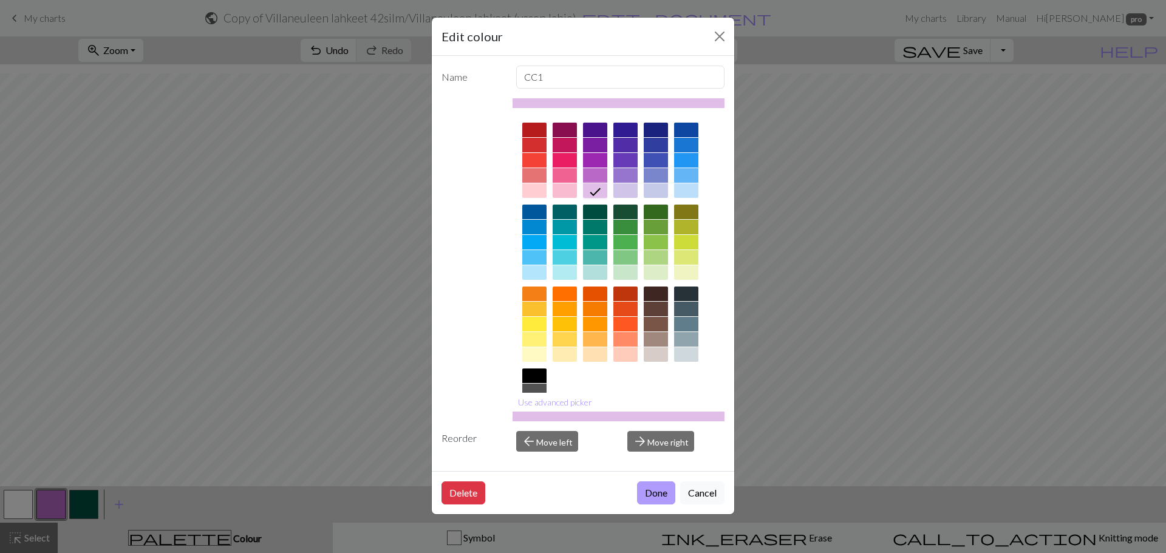
click at [661, 494] on button "Done" at bounding box center [656, 493] width 38 height 23
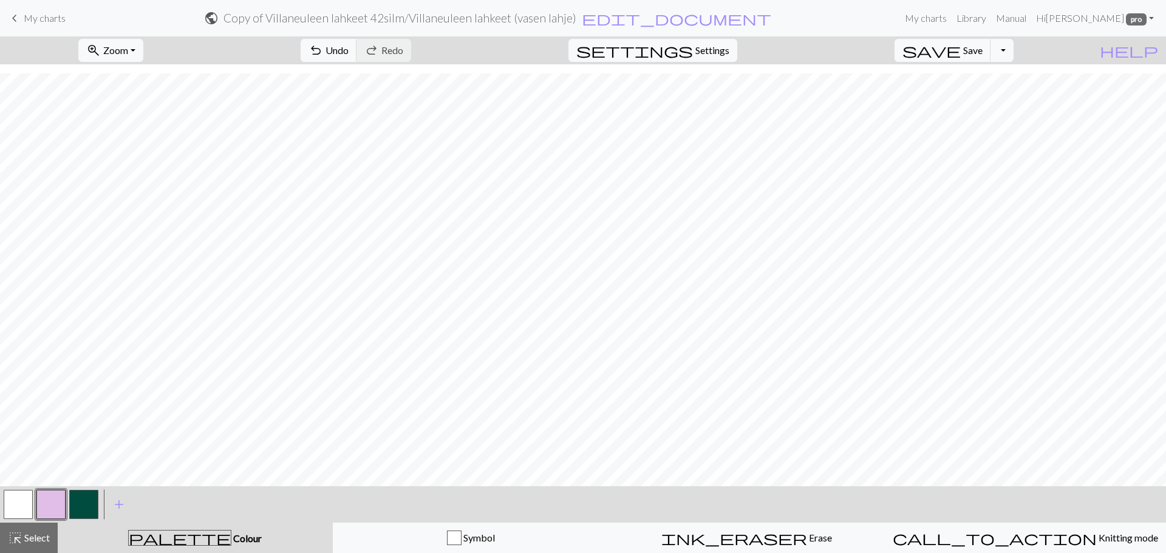
click at [38, 509] on button "button" at bounding box center [50, 504] width 29 height 29
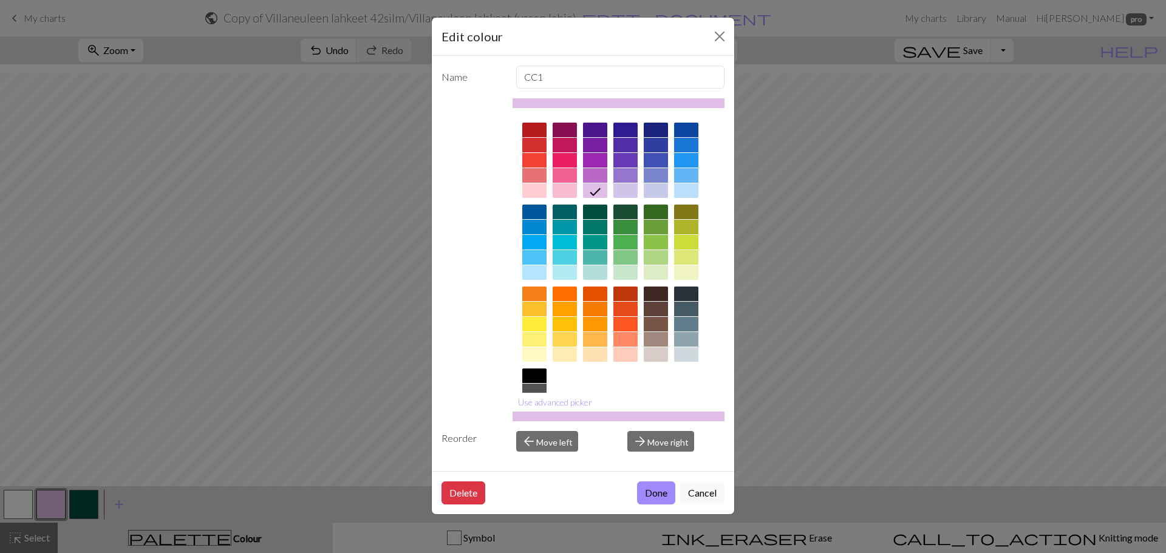
click at [220, 169] on div "Edit colour Name CC1 Use advanced picker Reorder arrow_back Move left arrow_for…" at bounding box center [583, 276] width 1166 height 553
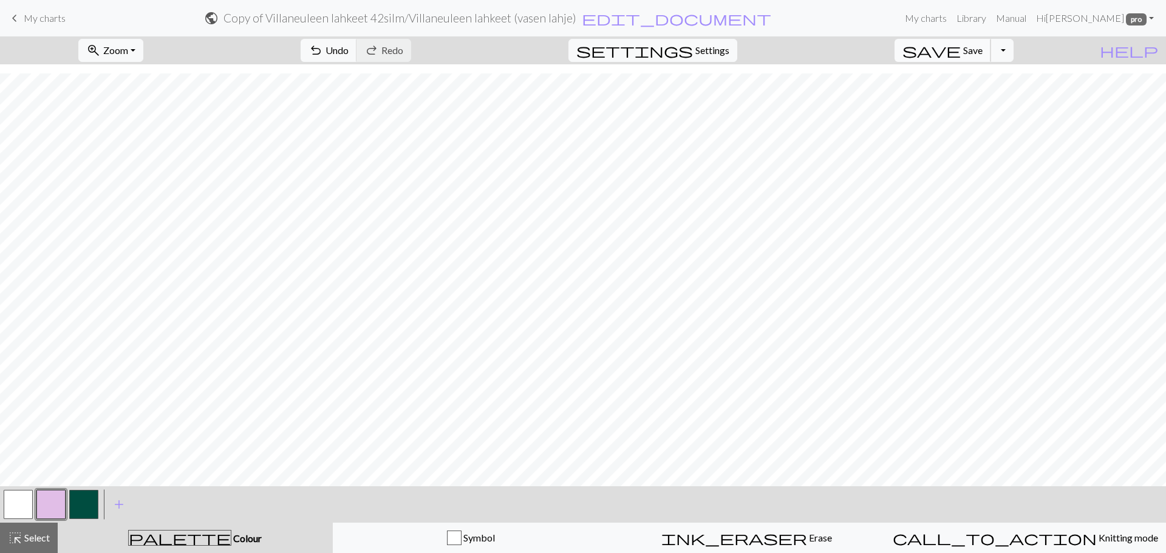
click at [961, 46] on span "save" at bounding box center [932, 50] width 58 height 17
click at [1014, 59] on button "Toggle Dropdown" at bounding box center [1002, 50] width 23 height 23
click at [1000, 93] on button "save_alt Download" at bounding box center [913, 96] width 200 height 19
click at [543, 43] on button "Download" at bounding box center [553, 39] width 59 height 23
click at [1014, 51] on button "Toggle Dropdown" at bounding box center [1002, 50] width 23 height 23
